Goal: Information Seeking & Learning: Find specific fact

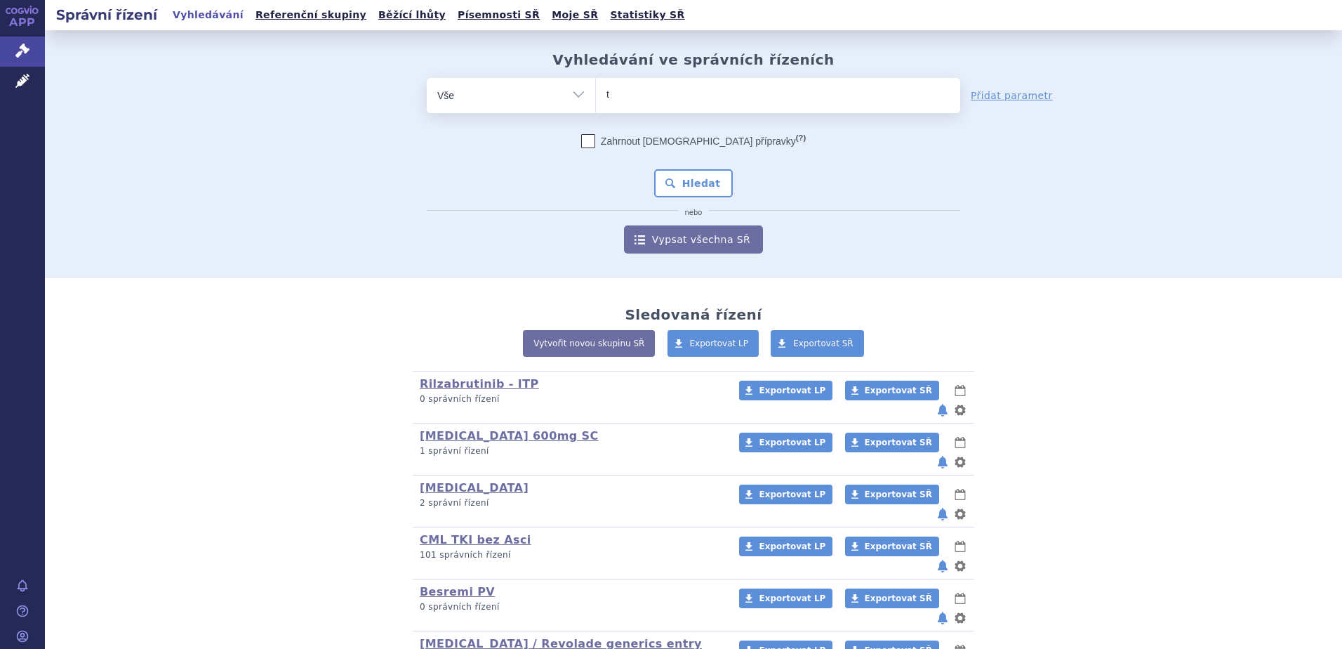
type input "ti"
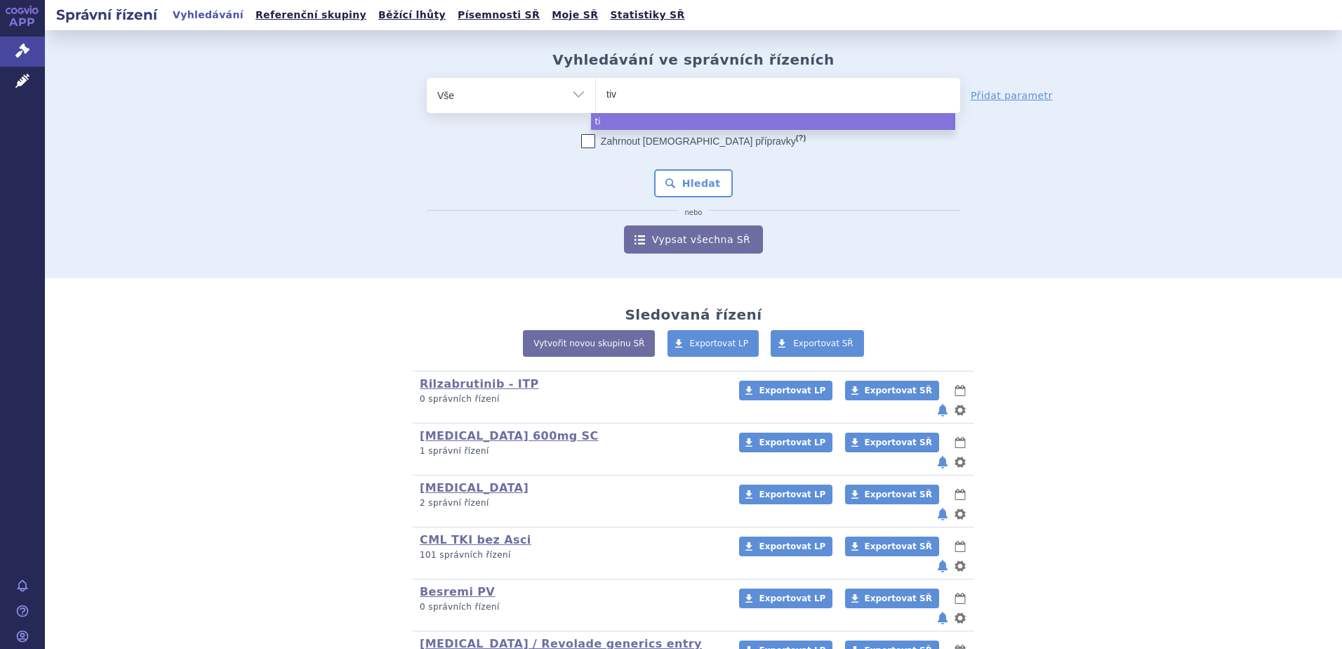
type input "tivo"
type input "tivozan"
type input "tivozanib"
select select "tivozanib"
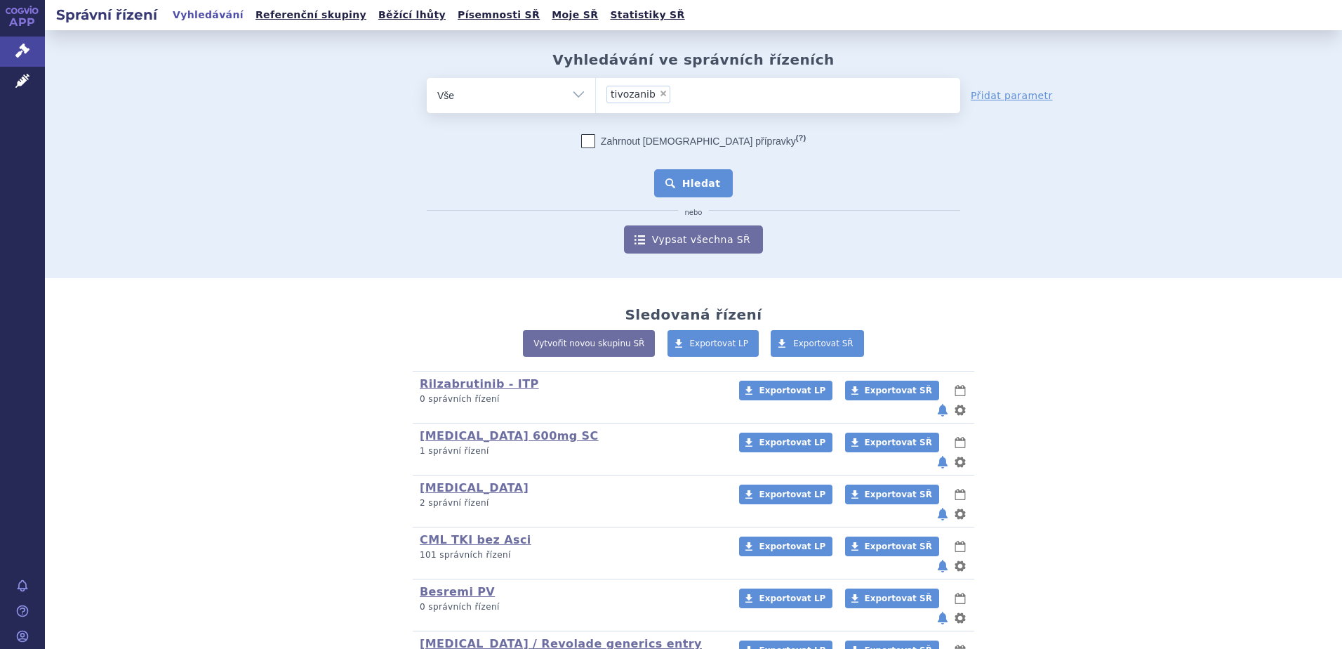
click at [712, 180] on button "Hledat" at bounding box center [693, 183] width 79 height 28
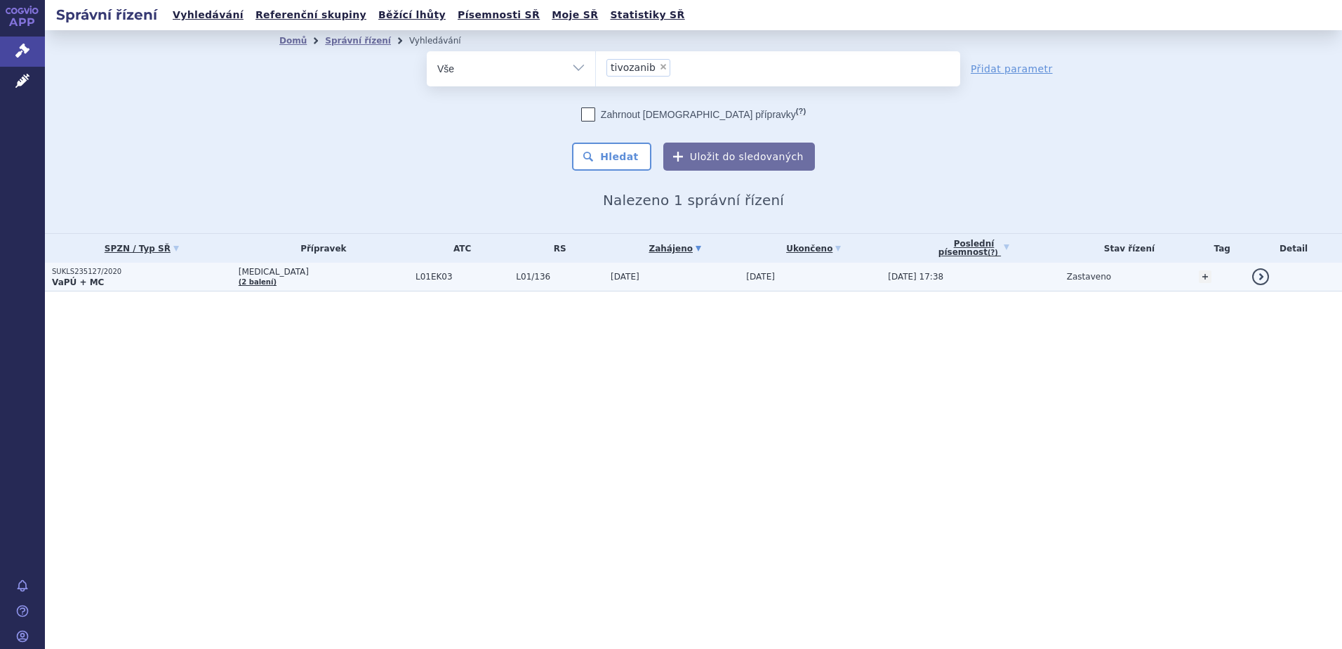
click at [611, 282] on span "[DATE]" at bounding box center [625, 277] width 29 height 10
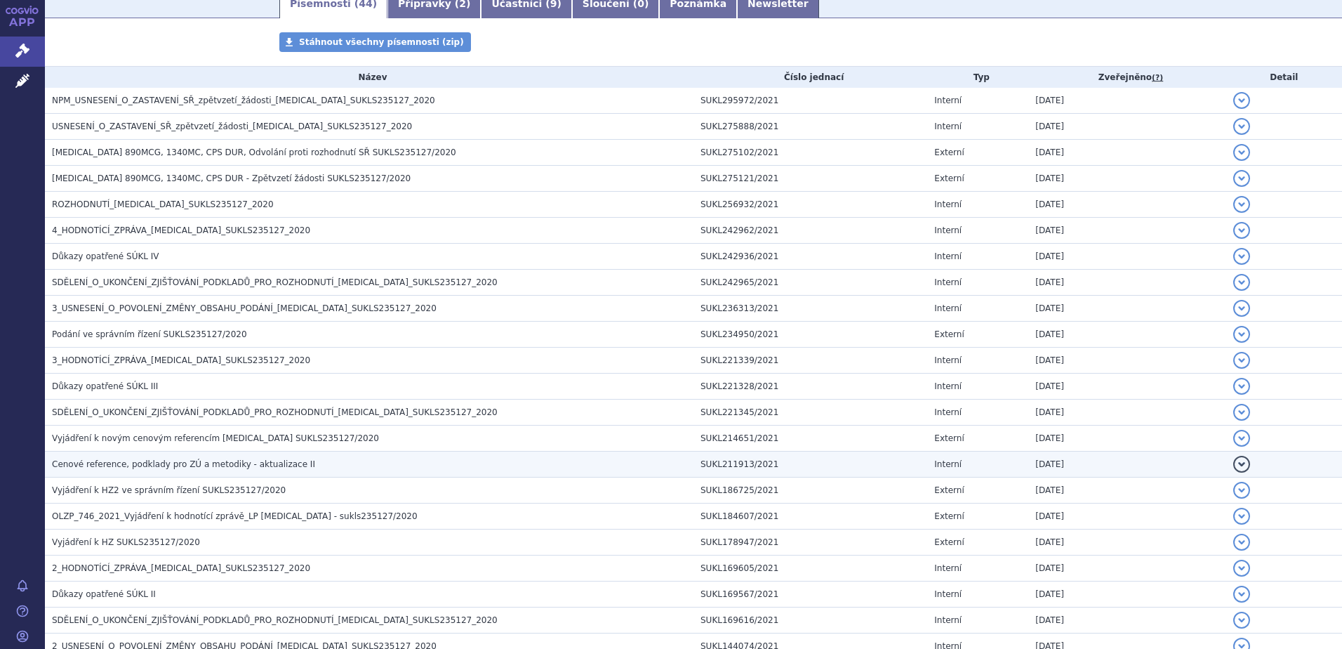
scroll to position [281, 0]
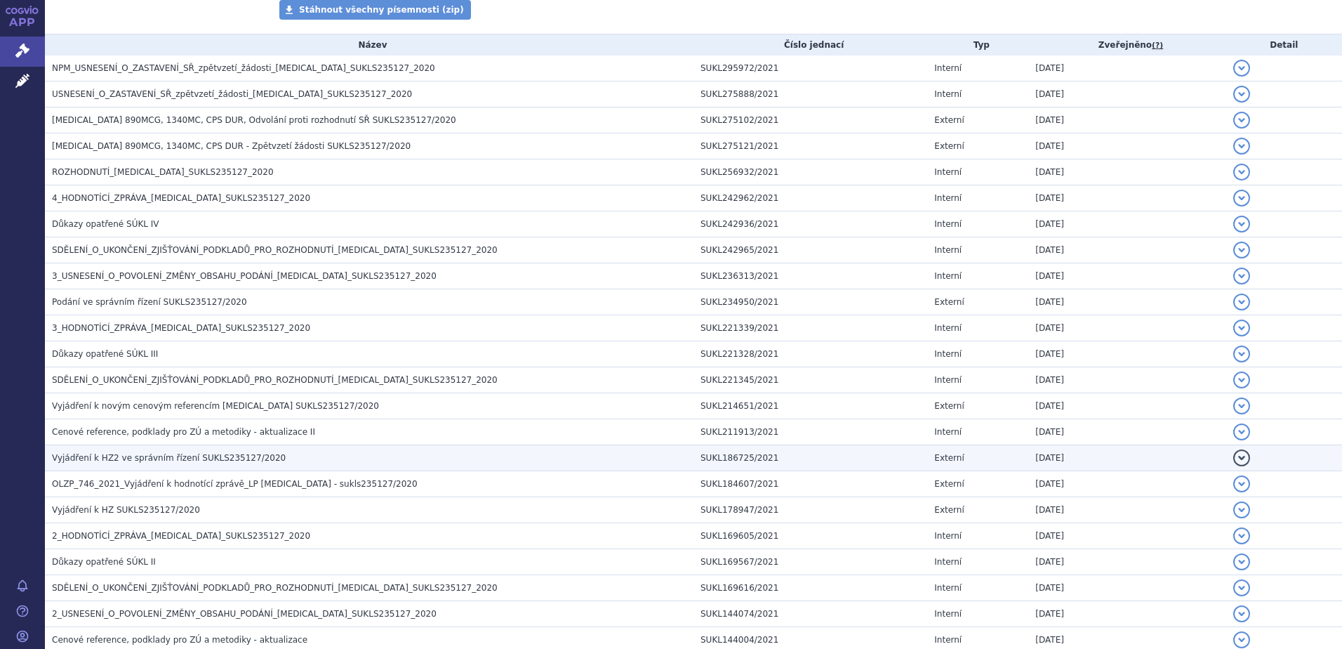
click at [456, 458] on h3 "Vyjádření k HZ2 ve správním řízení SUKLS235127/2020" at bounding box center [373, 458] width 642 height 14
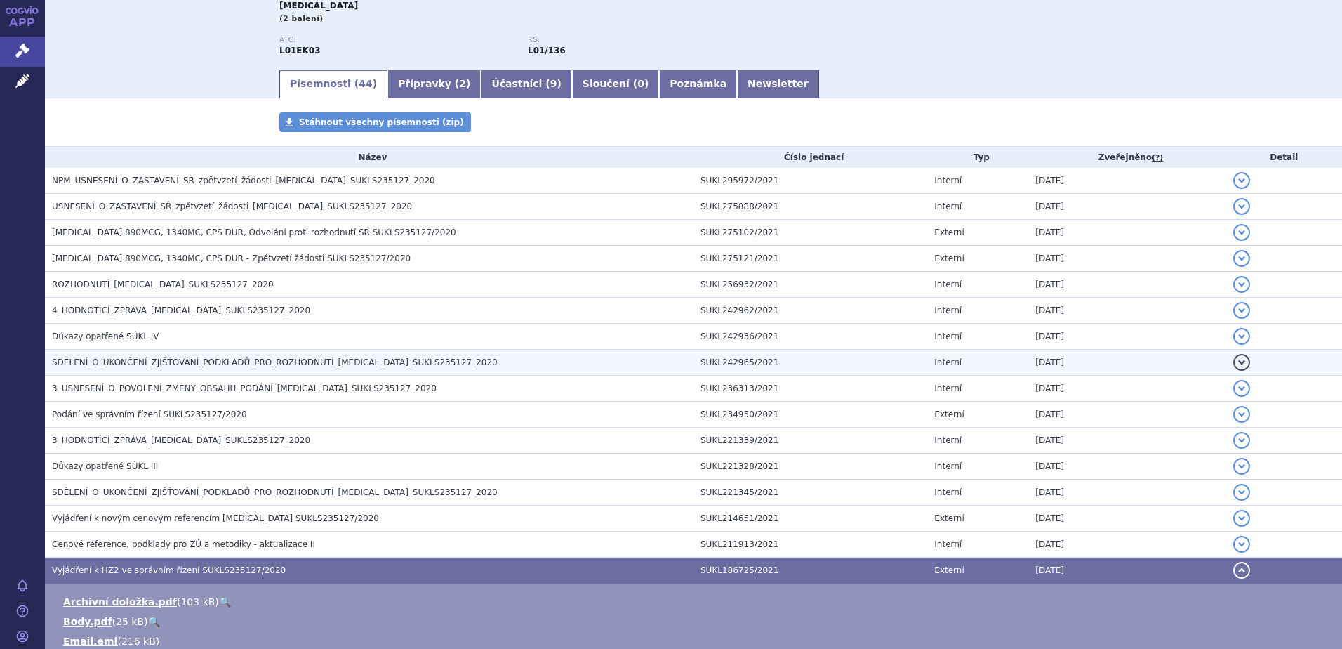
scroll to position [211, 0]
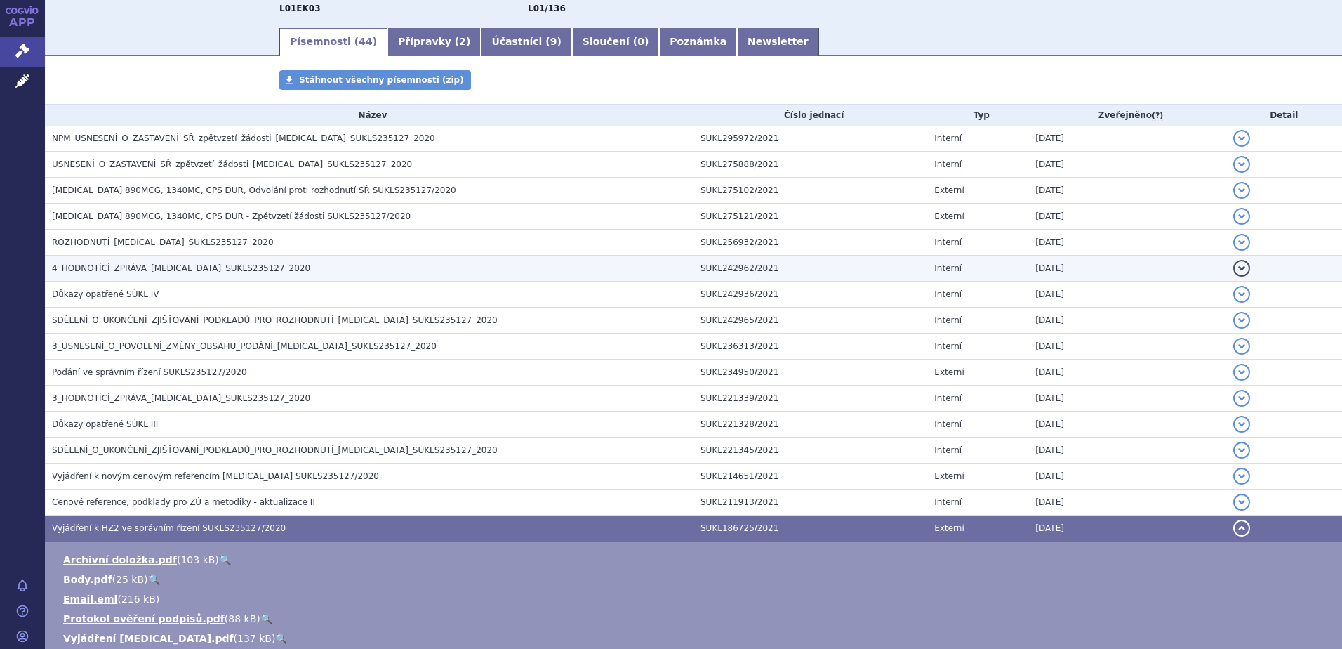
click at [381, 260] on td "4_HODNOTÍCÍ_ZPRÁVA_[MEDICAL_DATA]_SUKLS235127_2020" at bounding box center [369, 269] width 649 height 26
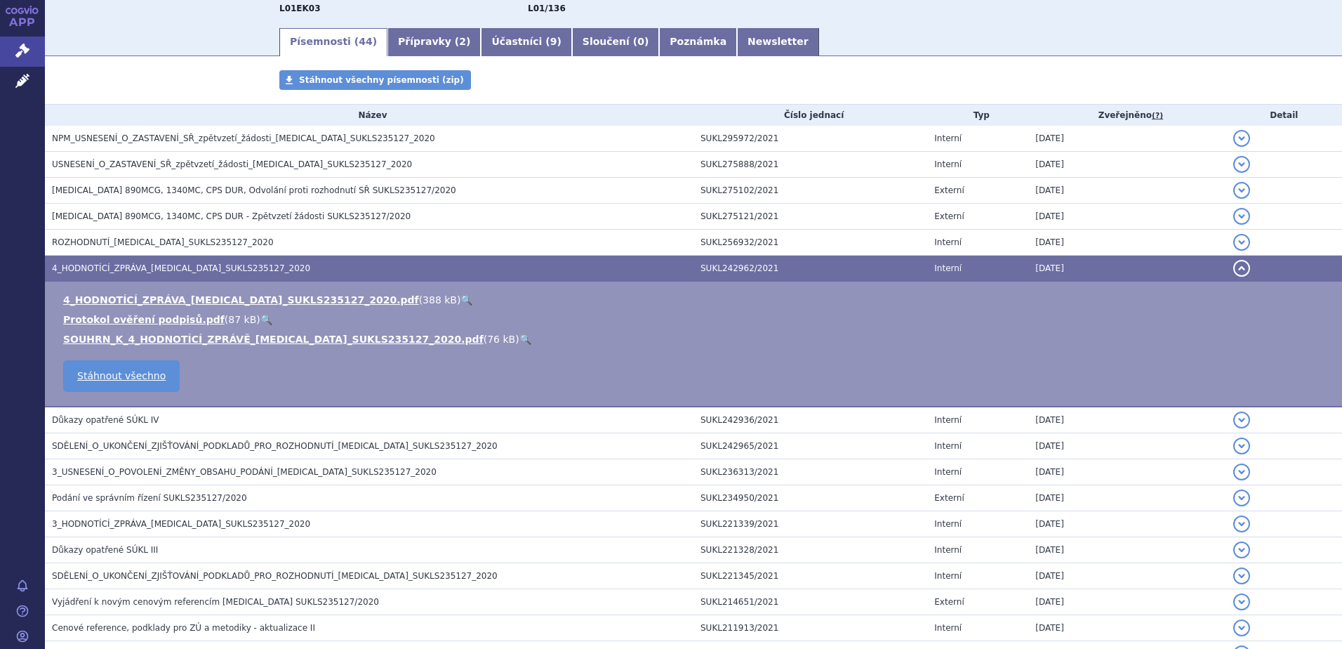
click at [520, 338] on link "🔍" at bounding box center [526, 338] width 12 height 11
click at [461, 296] on link "🔍" at bounding box center [467, 299] width 12 height 11
